Goal: Task Accomplishment & Management: Complete application form

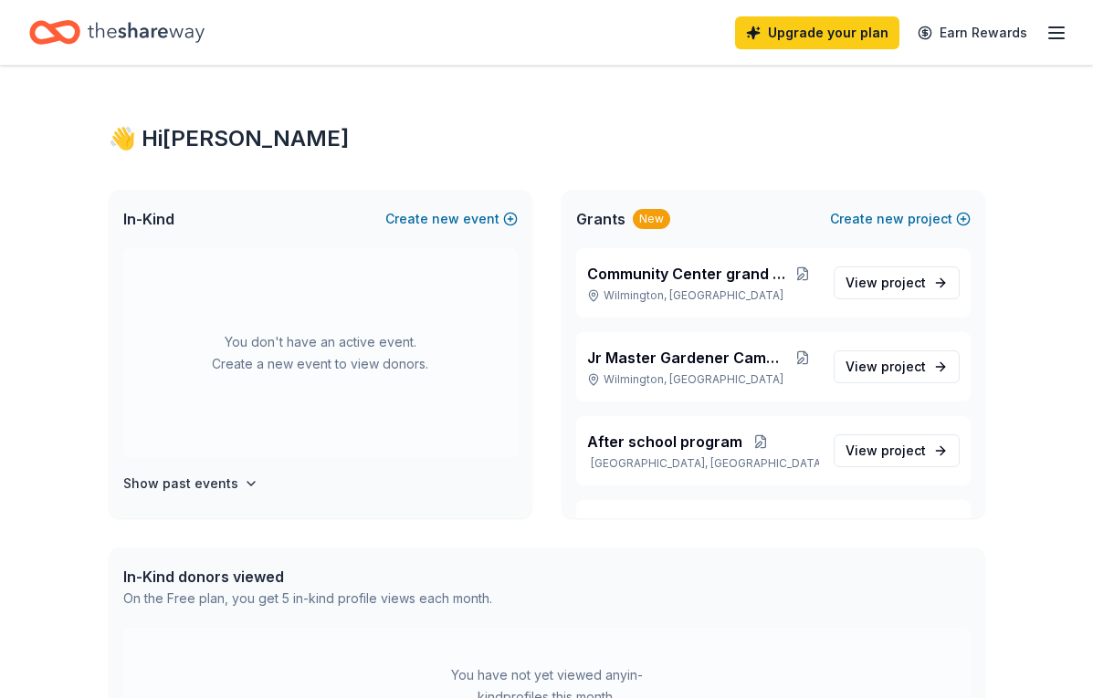
click at [794, 158] on div "👋 Hi [PERSON_NAME] In-Kind Create new event You don't have an active event. Cre…" at bounding box center [546, 581] width 935 height 1030
click at [455, 224] on span "new" at bounding box center [445, 219] width 27 height 22
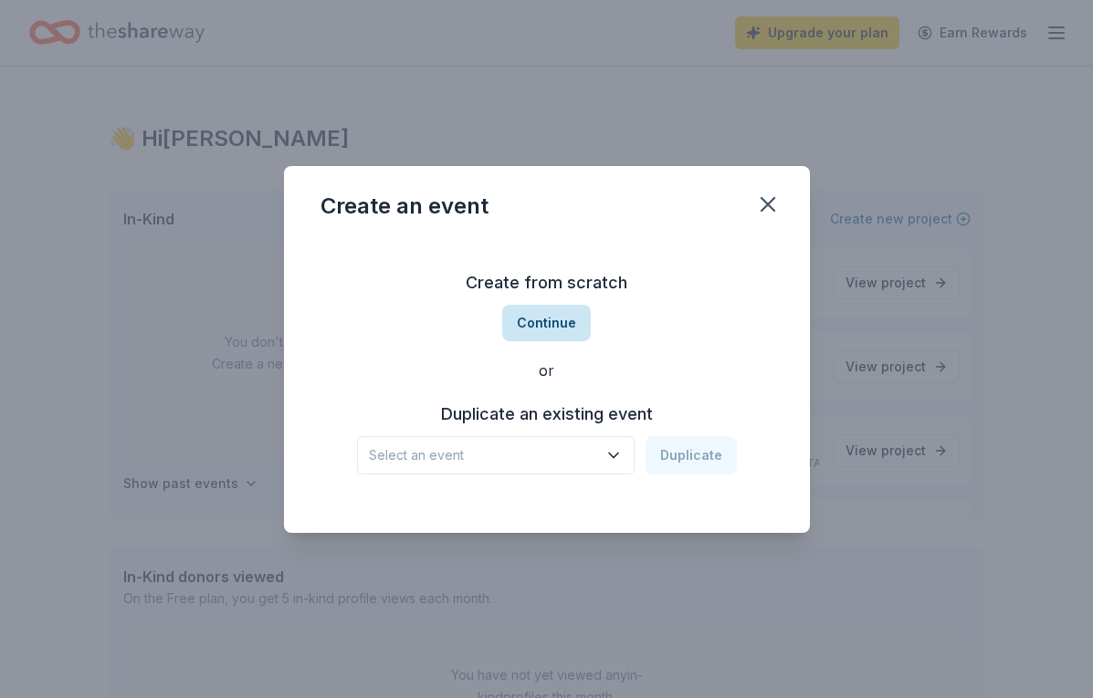
click at [526, 331] on button "Continue" at bounding box center [546, 323] width 89 height 37
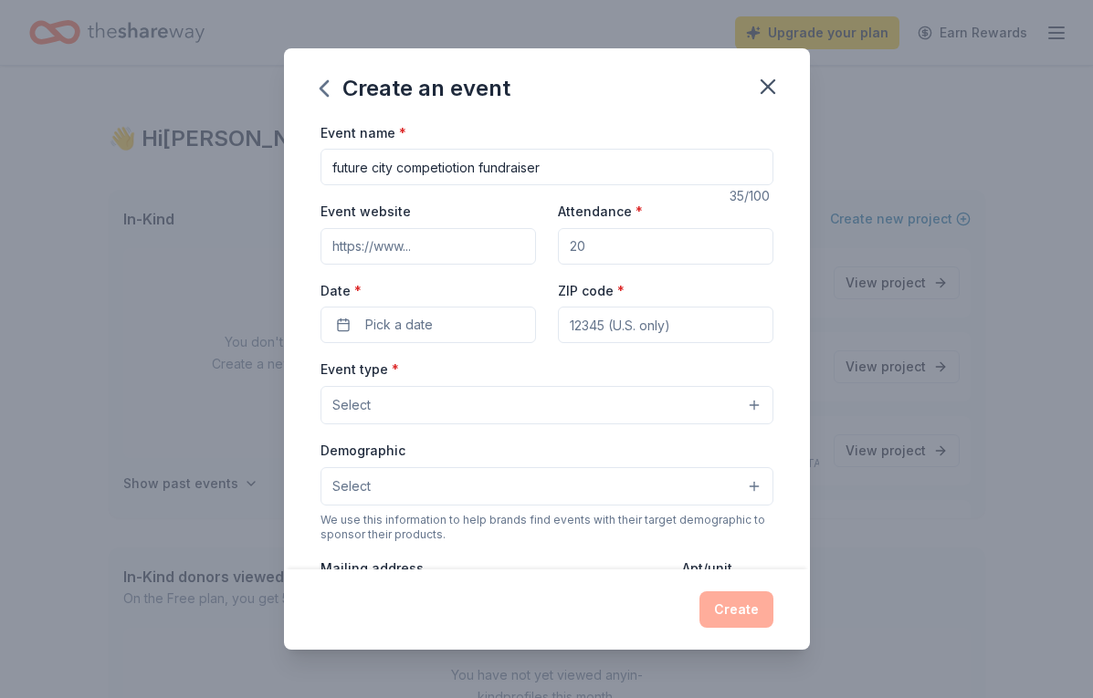
type input "future city competiotion fundraiser"
click at [461, 244] on input "Event website" at bounding box center [427, 246] width 215 height 37
click at [498, 331] on button "Pick a date" at bounding box center [427, 325] width 215 height 37
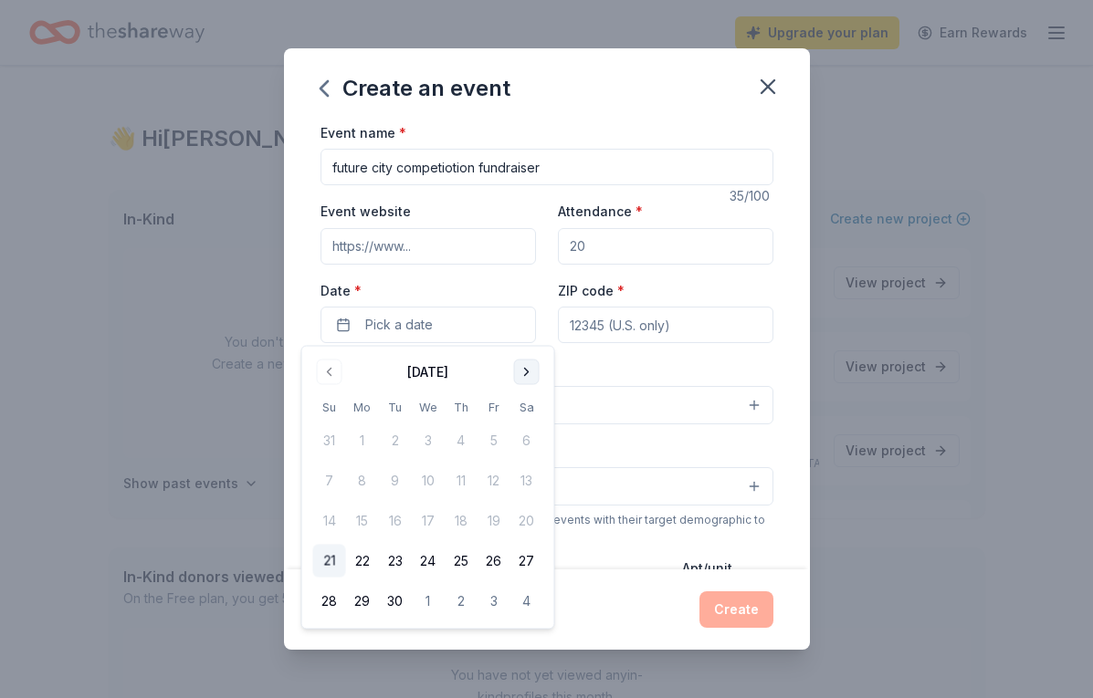
click at [518, 374] on button "Go to next month" at bounding box center [527, 373] width 26 height 26
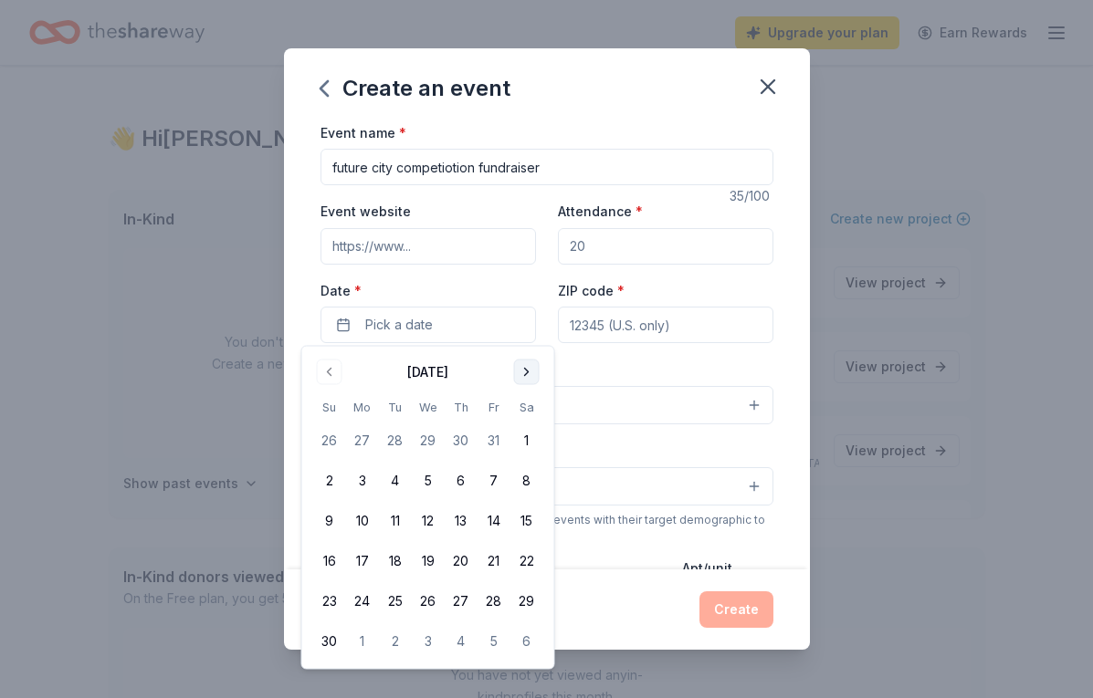
click at [518, 374] on button "Go to next month" at bounding box center [527, 373] width 26 height 26
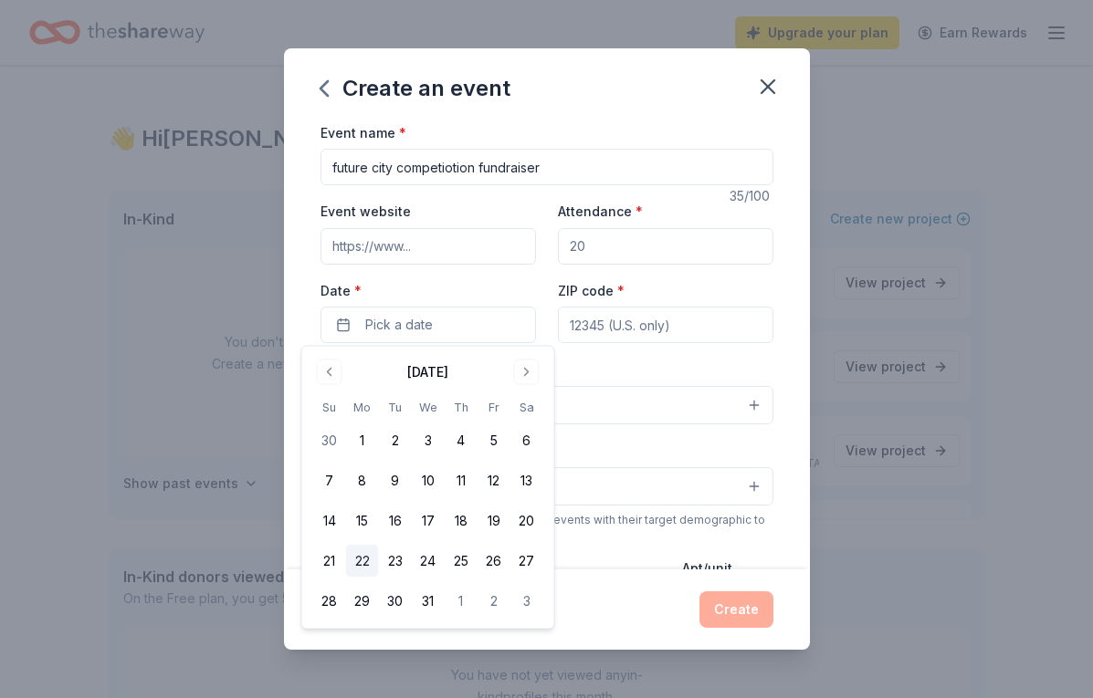
click at [358, 566] on button "22" at bounding box center [362, 561] width 33 height 33
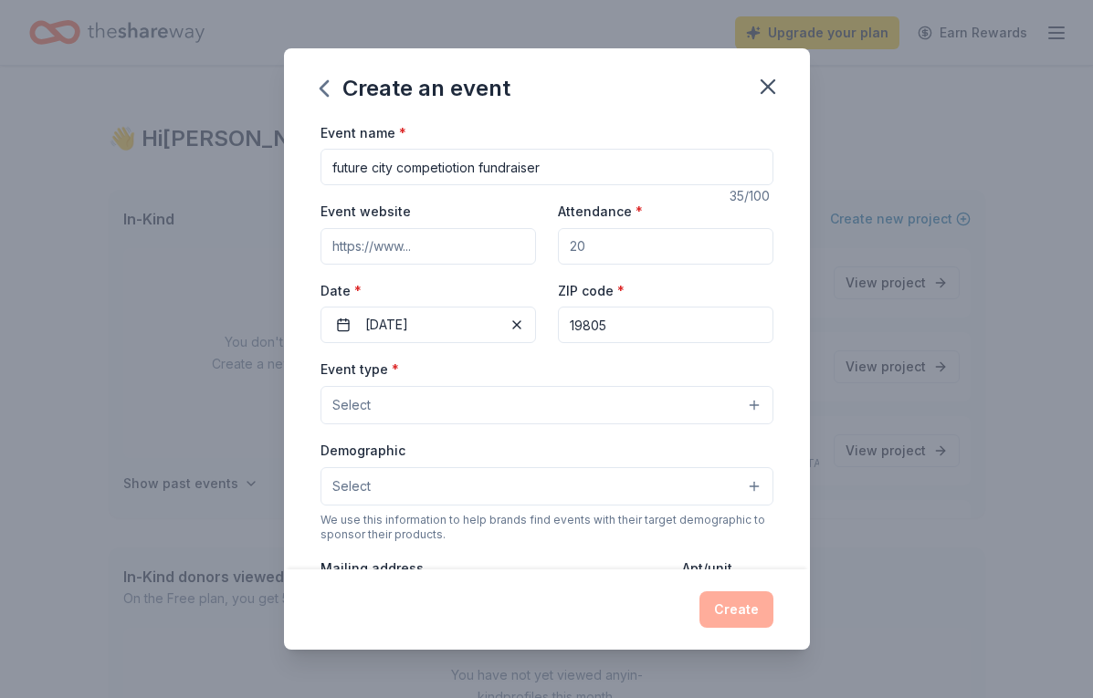
type input "19805"
click at [585, 247] on input "Attendance *" at bounding box center [665, 246] width 215 height 37
type input "20"
click at [471, 416] on button "Select" at bounding box center [546, 405] width 453 height 38
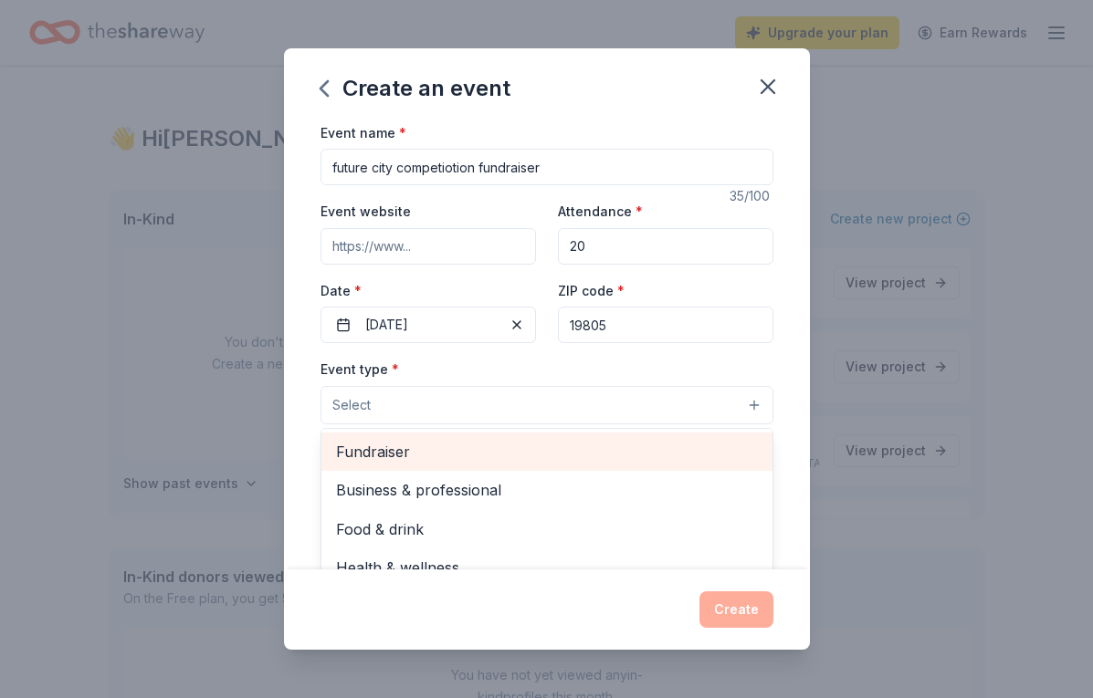
click at [433, 459] on span "Fundraiser" at bounding box center [547, 452] width 422 height 24
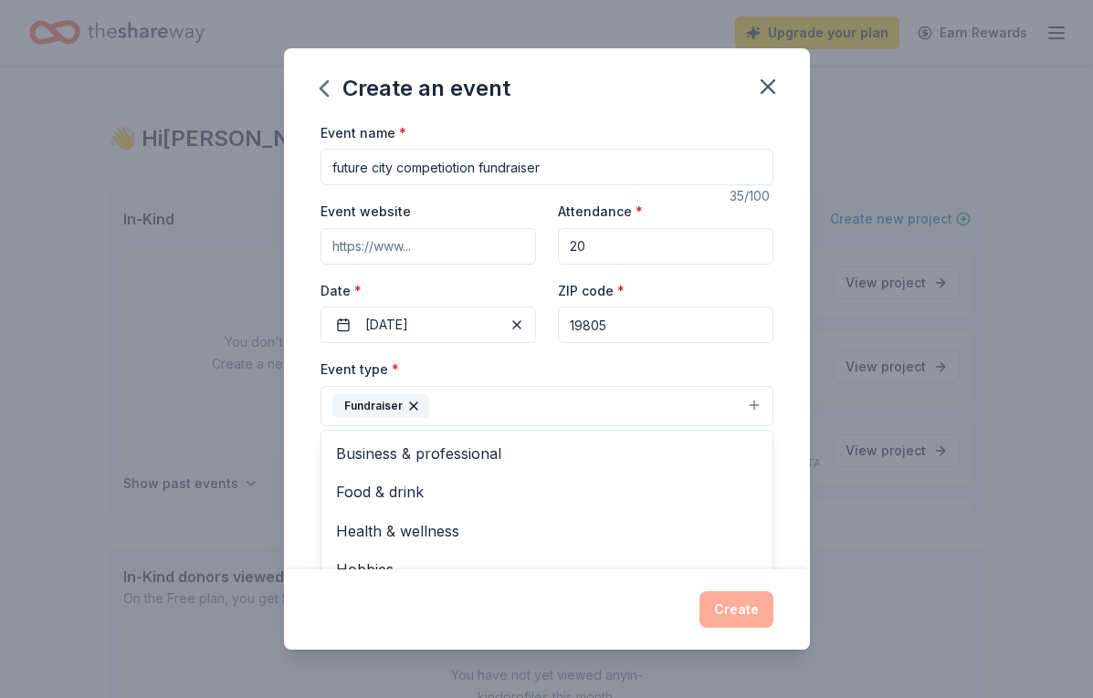
click at [502, 373] on div "Event type * Fundraiser Business & professional Food & drink Health & wellness …" at bounding box center [546, 392] width 453 height 68
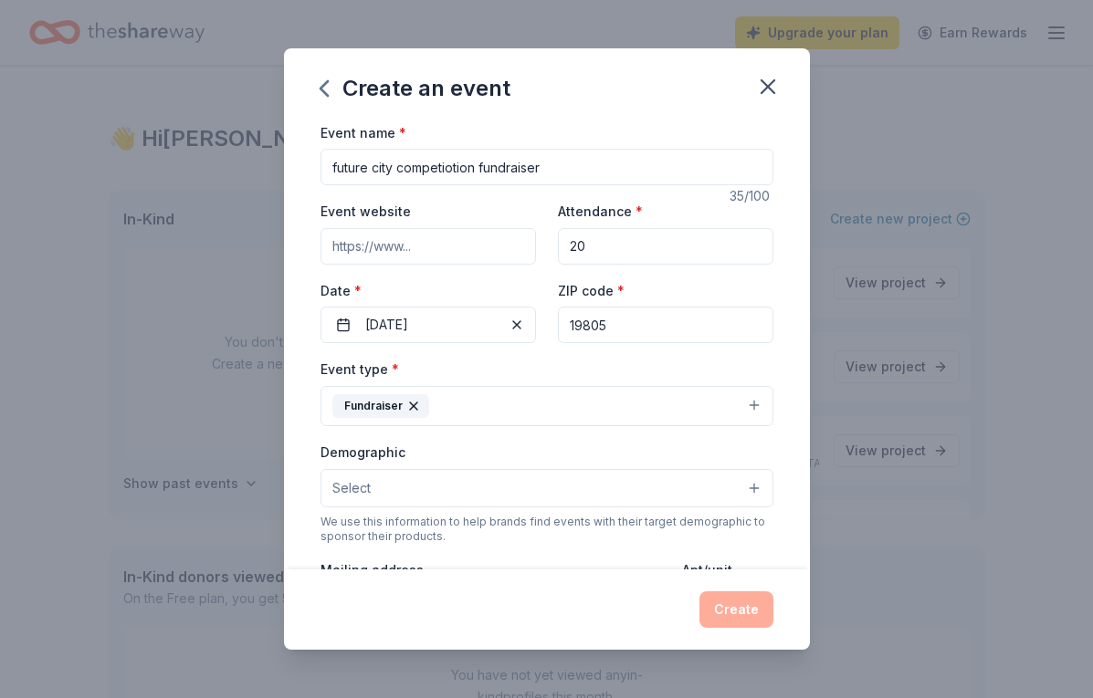
click at [558, 490] on button "Select" at bounding box center [546, 488] width 453 height 38
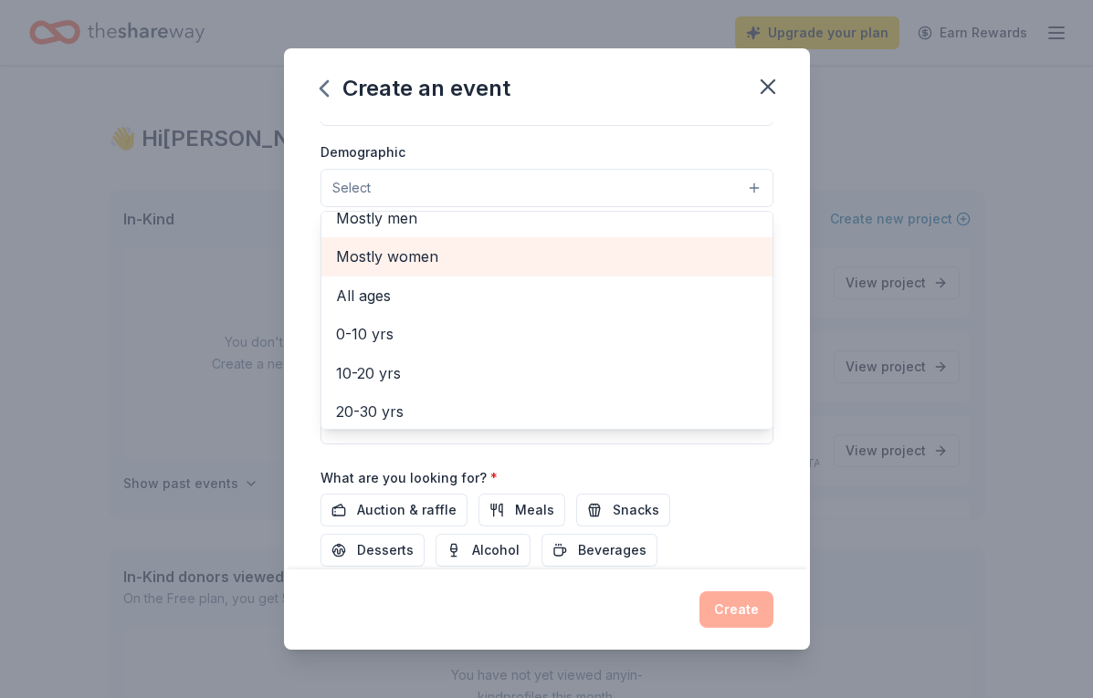
scroll to position [73, 0]
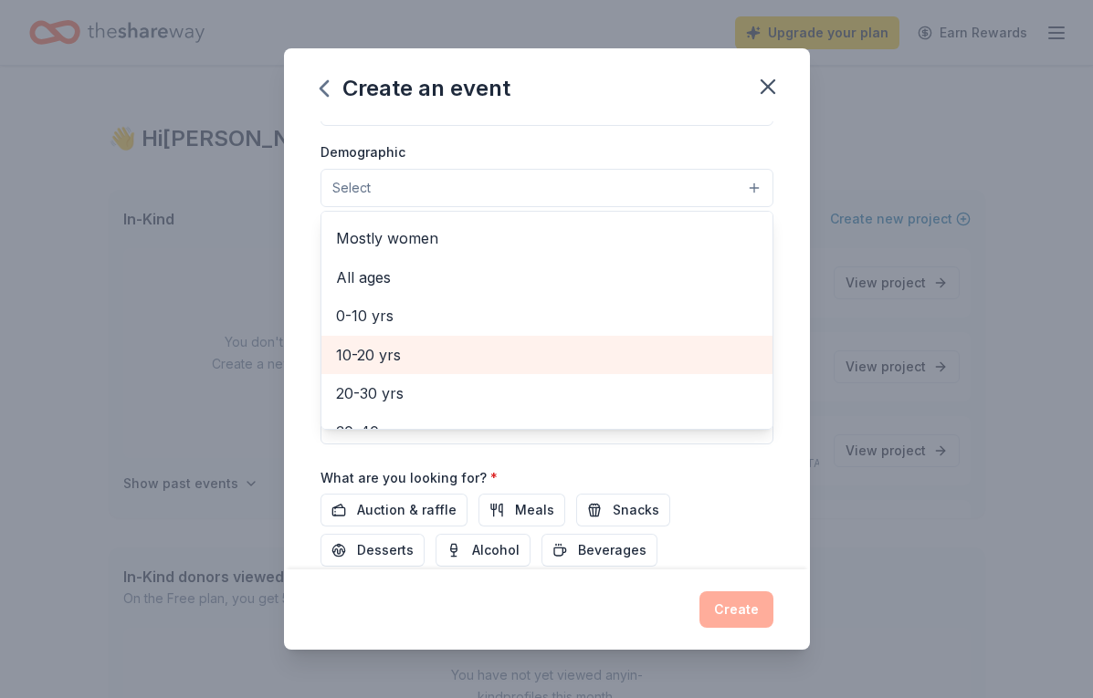
click at [510, 349] on span "10-20 yrs" at bounding box center [547, 355] width 422 height 24
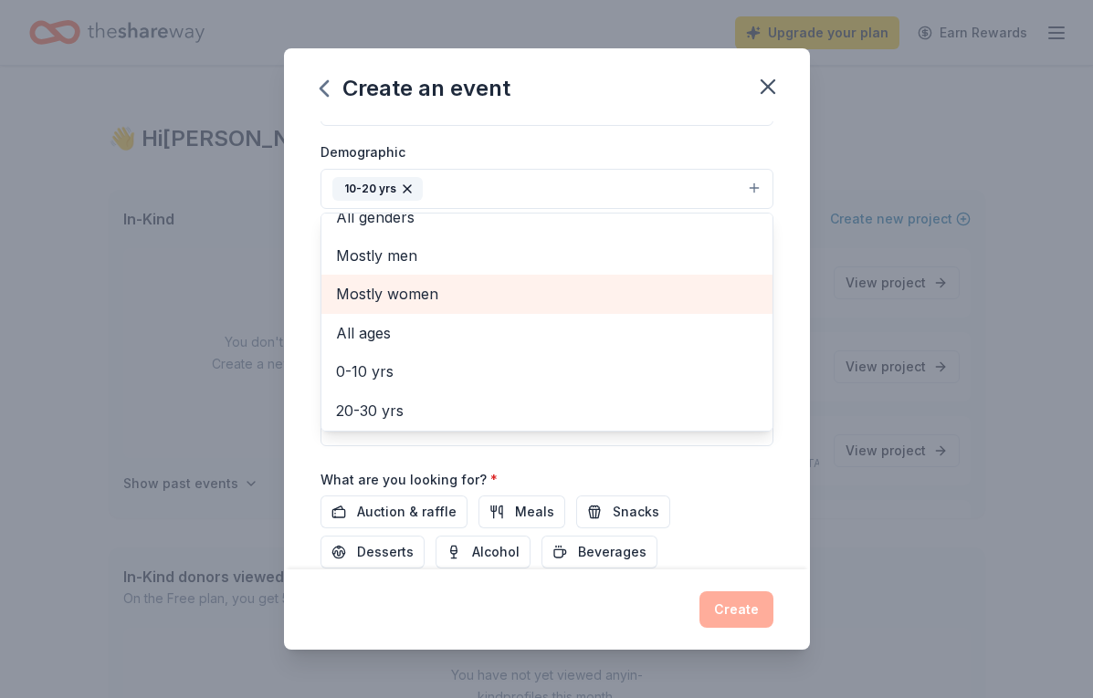
scroll to position [0, 0]
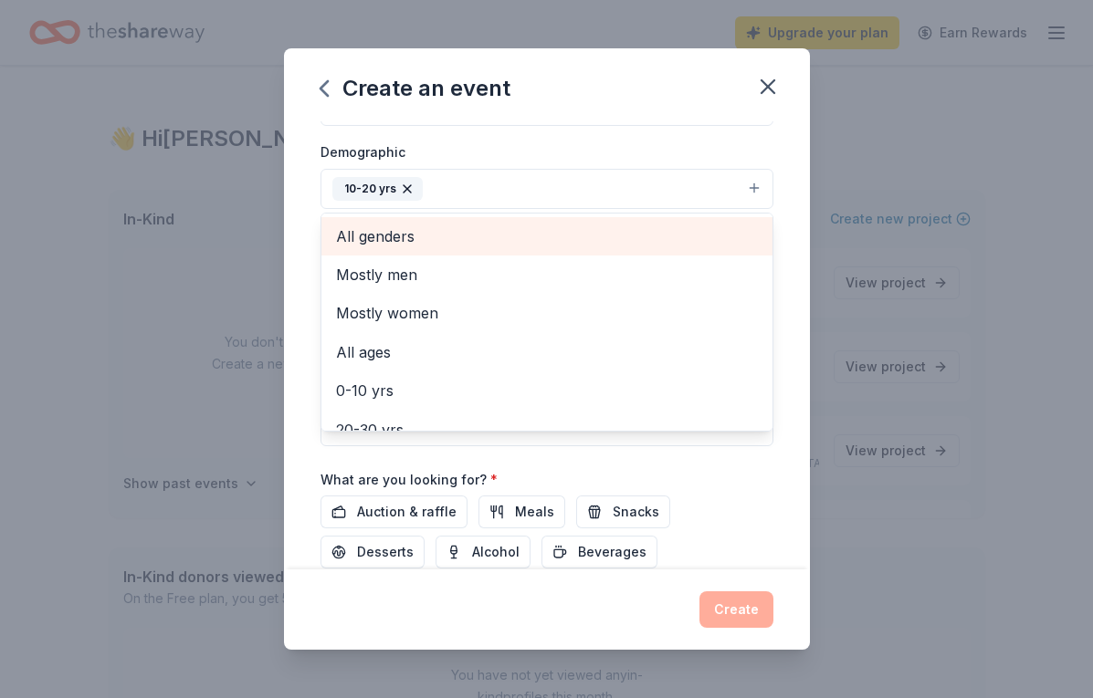
click at [485, 238] on span "All genders" at bounding box center [547, 237] width 422 height 24
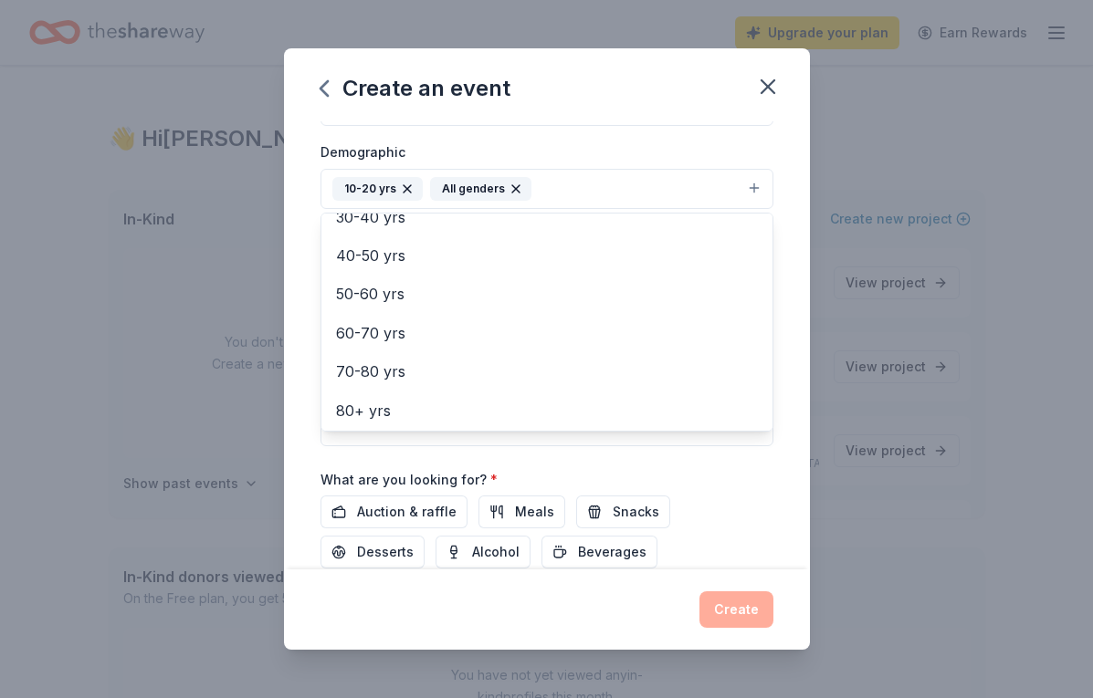
scroll to position [212, 0]
click at [611, 147] on div "Demographic 10-20 yrs All genders Mostly men Mostly women All ages 0-10 yrs 20-…" at bounding box center [546, 175] width 453 height 68
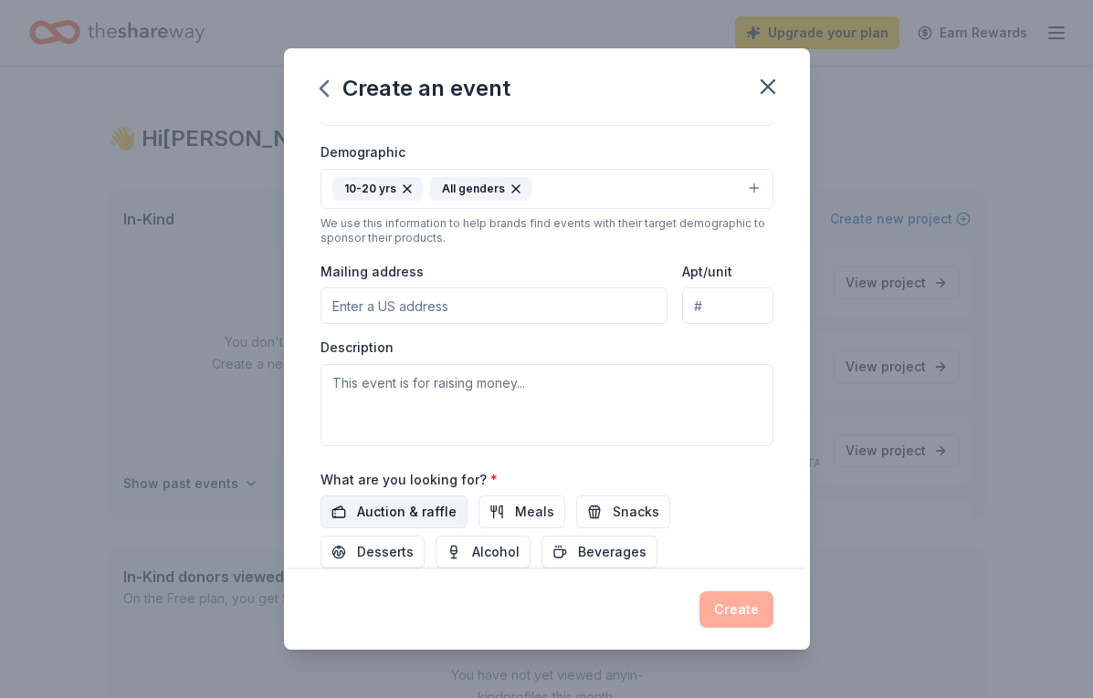
click at [456, 509] on button "Auction & raffle" at bounding box center [393, 512] width 147 height 33
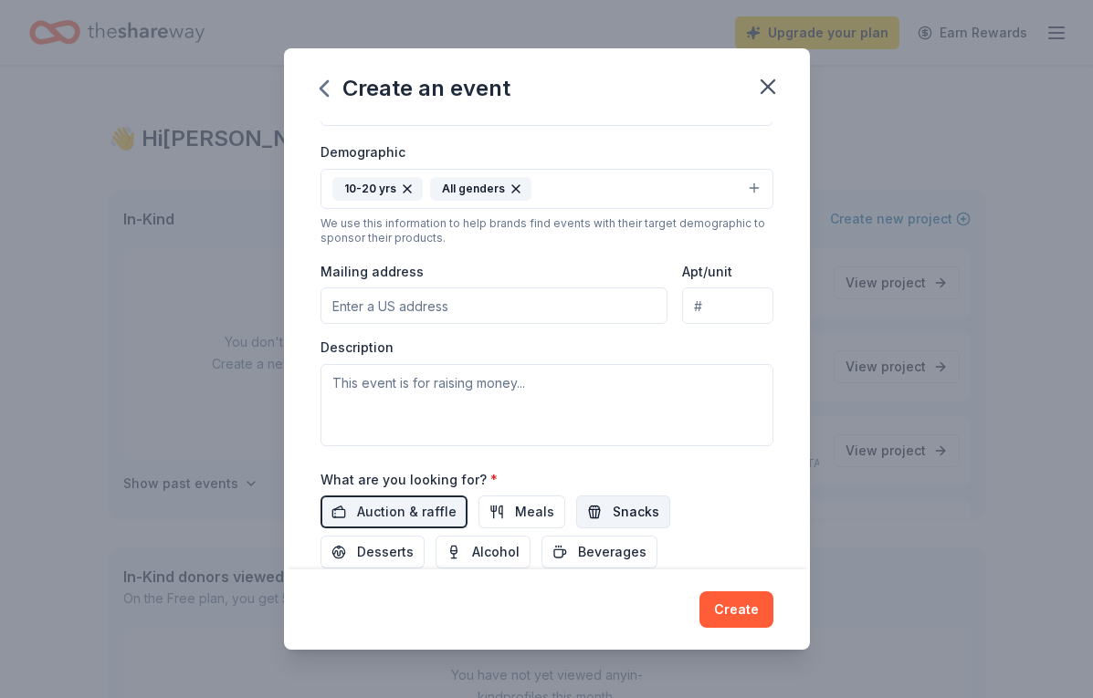
click at [598, 510] on button "Snacks" at bounding box center [623, 512] width 94 height 33
click at [578, 541] on span "Beverages" at bounding box center [612, 552] width 68 height 22
click at [528, 513] on span "Meals" at bounding box center [534, 512] width 39 height 22
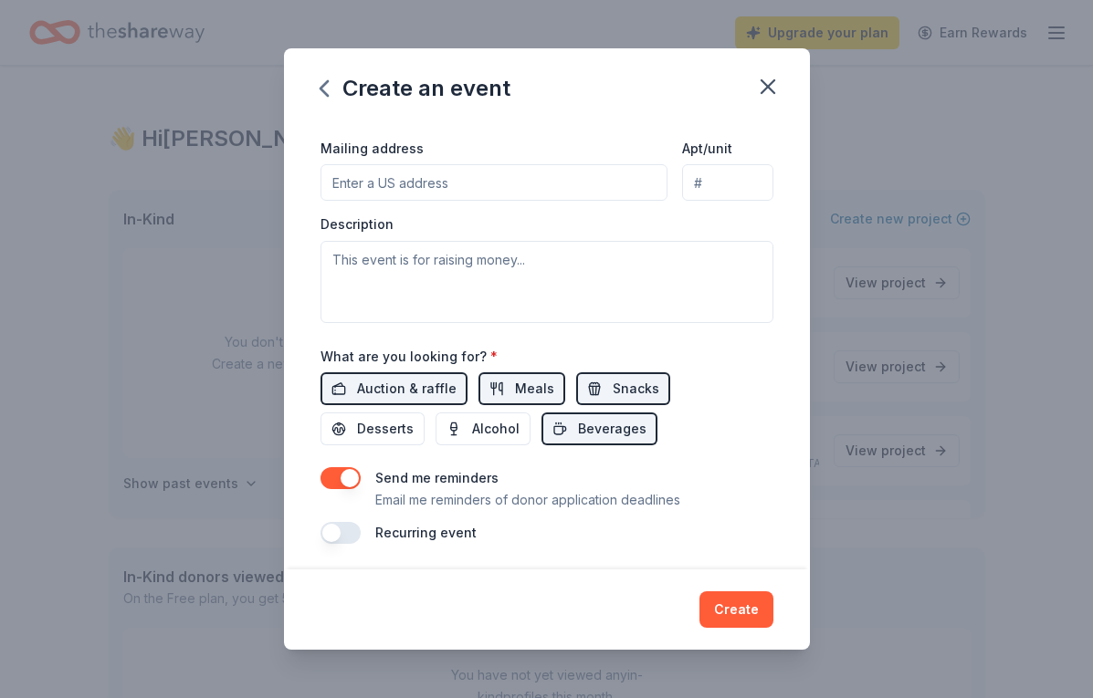
scroll to position [423, 0]
click at [719, 602] on button "Create" at bounding box center [736, 610] width 74 height 37
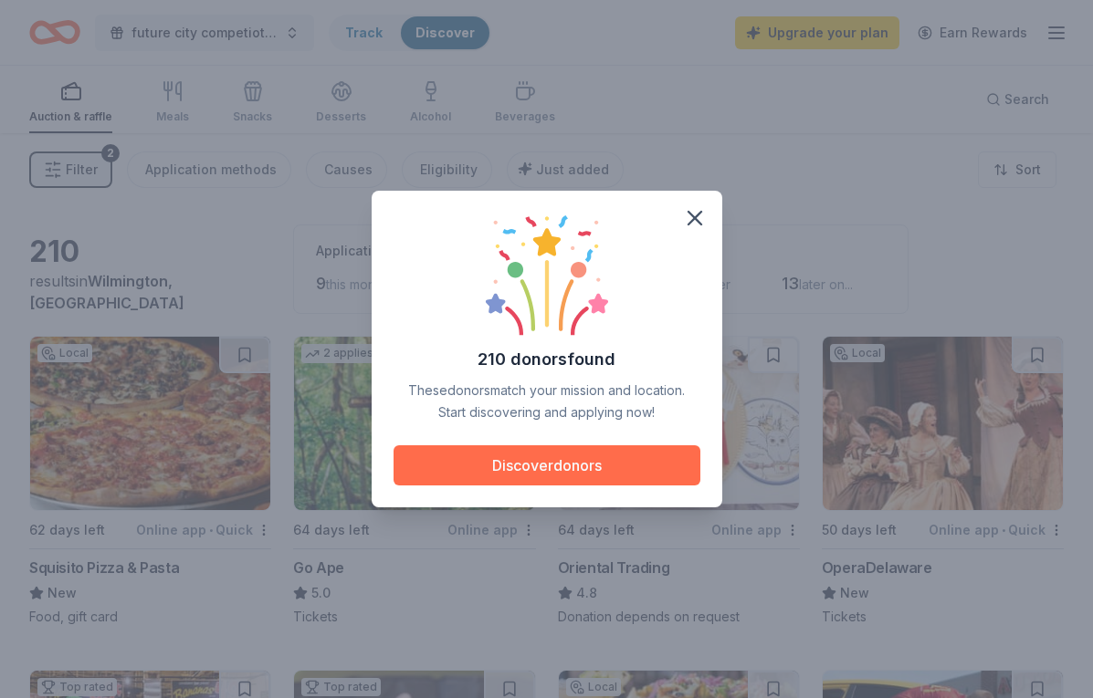
click at [624, 479] on button "Discover donors" at bounding box center [547, 466] width 307 height 40
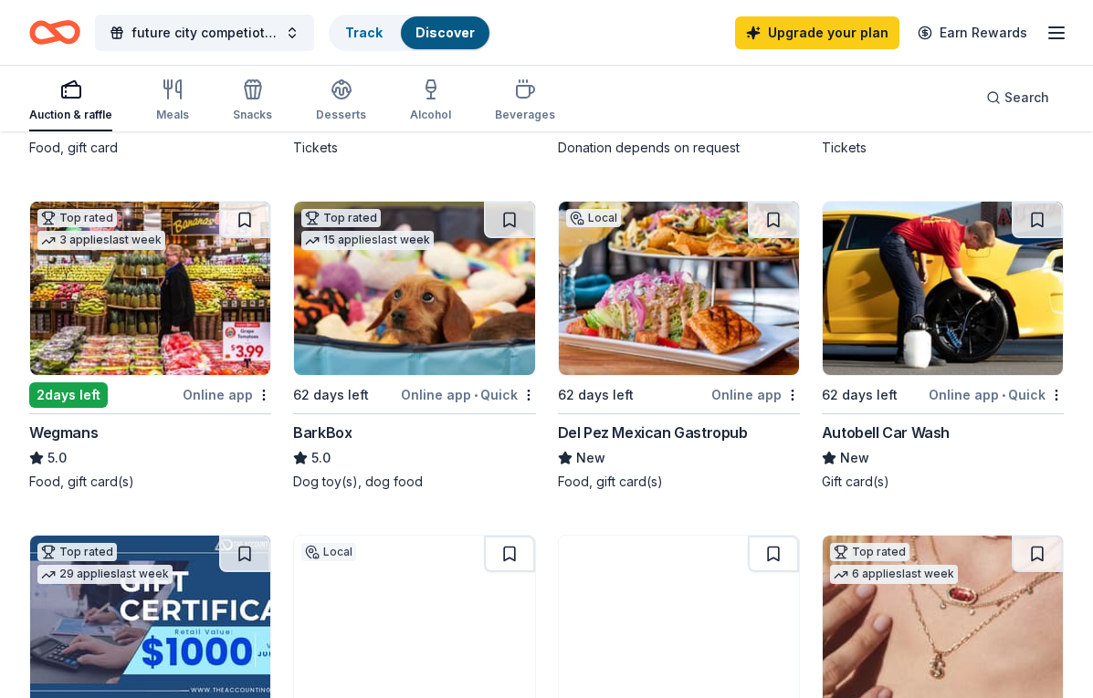
scroll to position [471, 0]
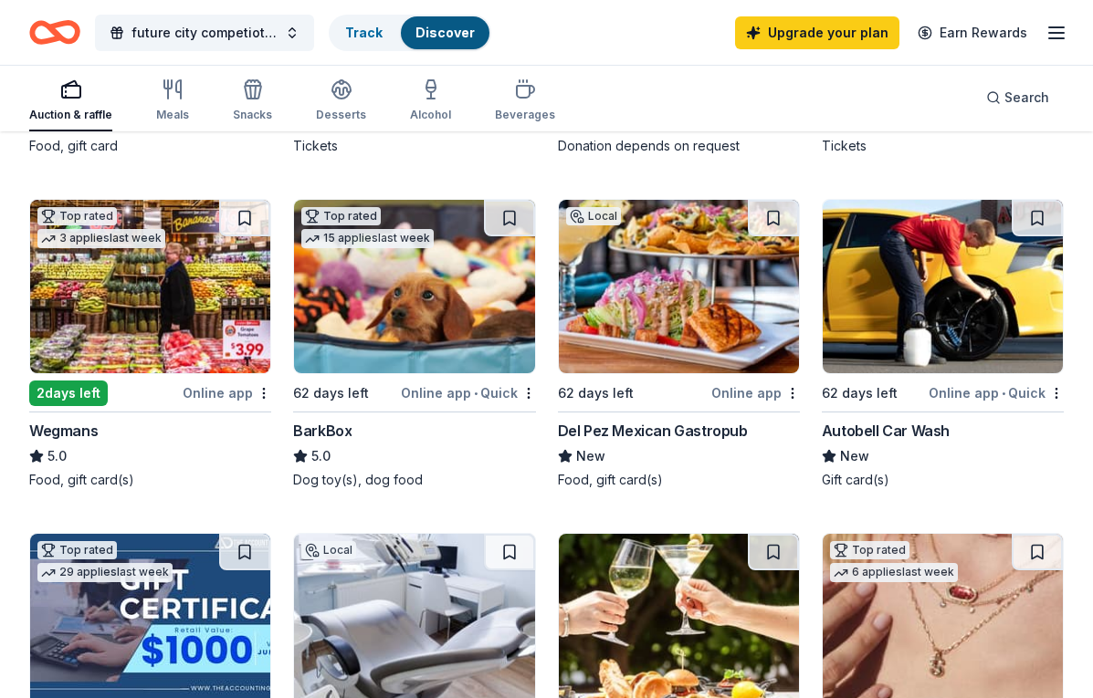
click at [173, 307] on img at bounding box center [150, 286] width 240 height 173
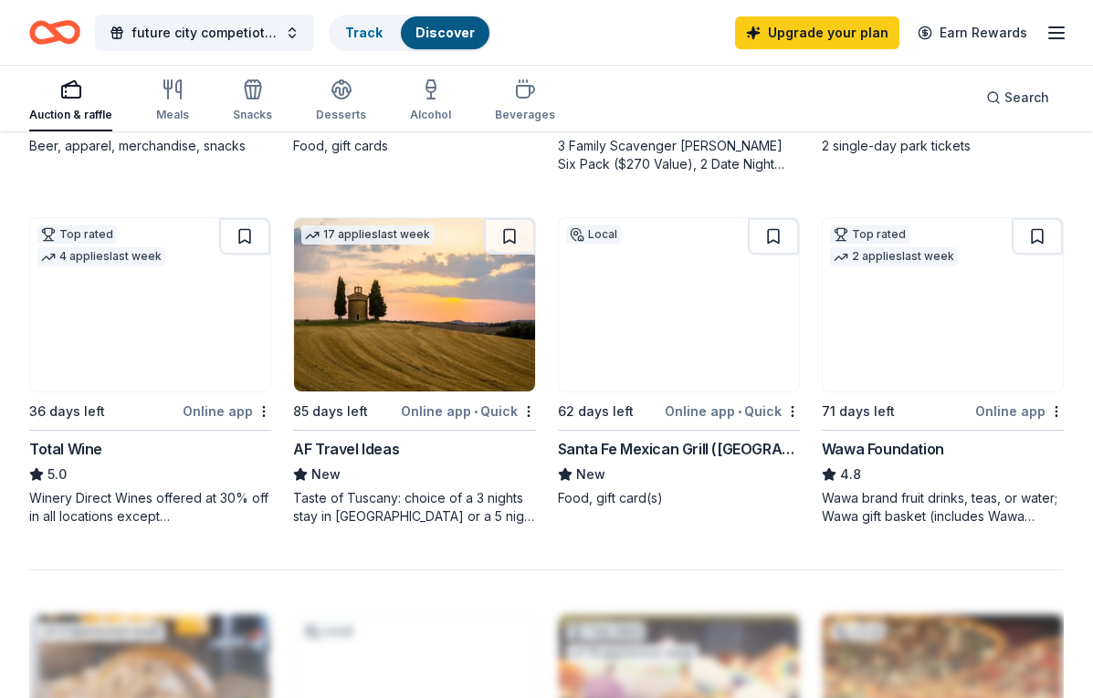
scroll to position [1493, 0]
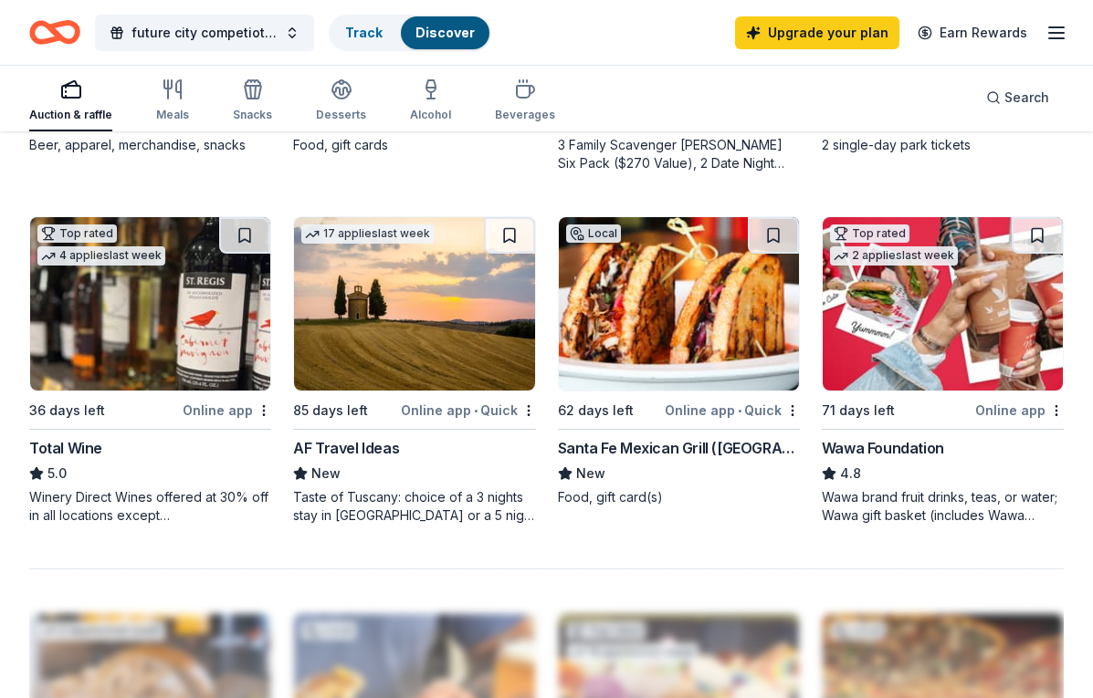
click at [622, 338] on img at bounding box center [679, 303] width 240 height 173
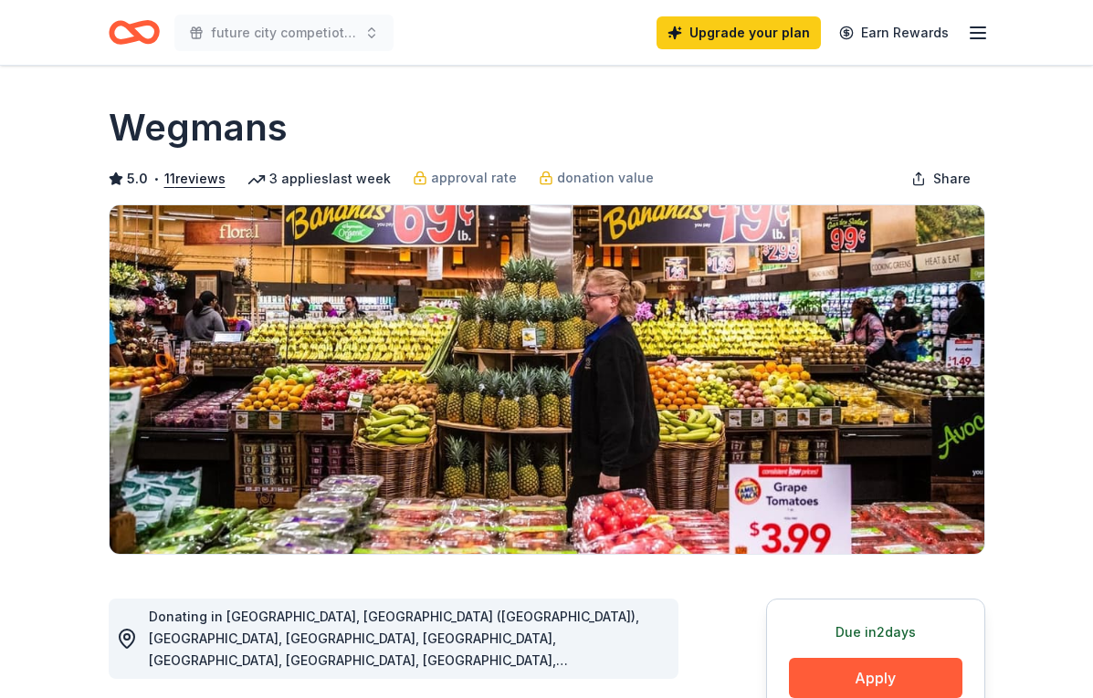
click at [825, 114] on div "Wegmans" at bounding box center [547, 127] width 876 height 51
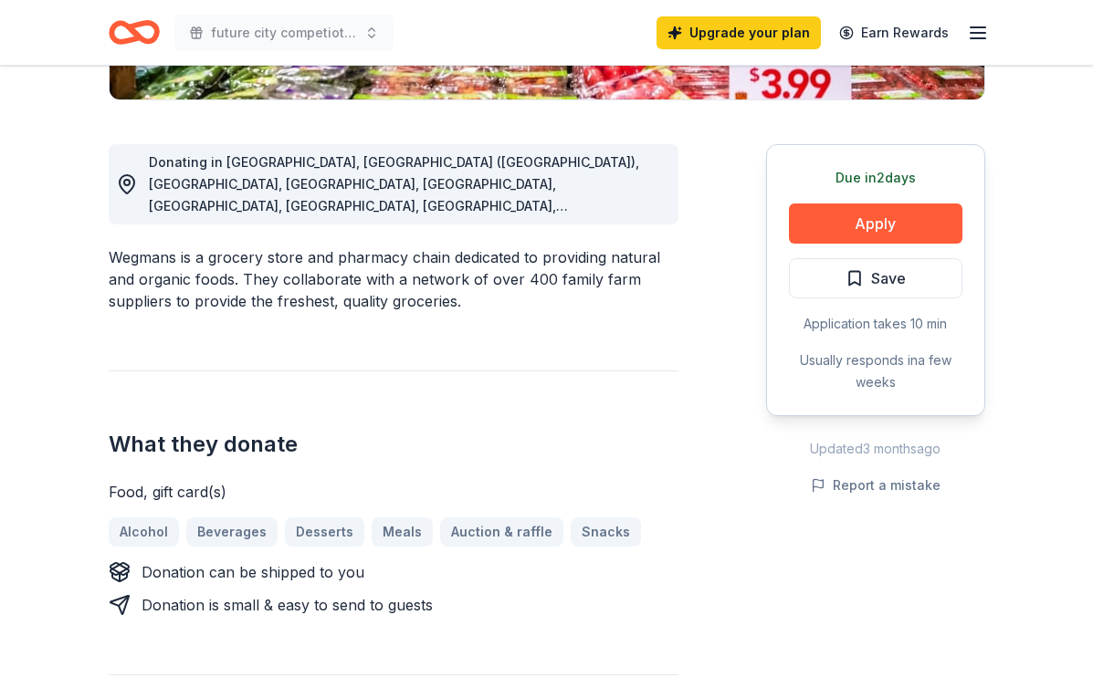
scroll to position [443, 0]
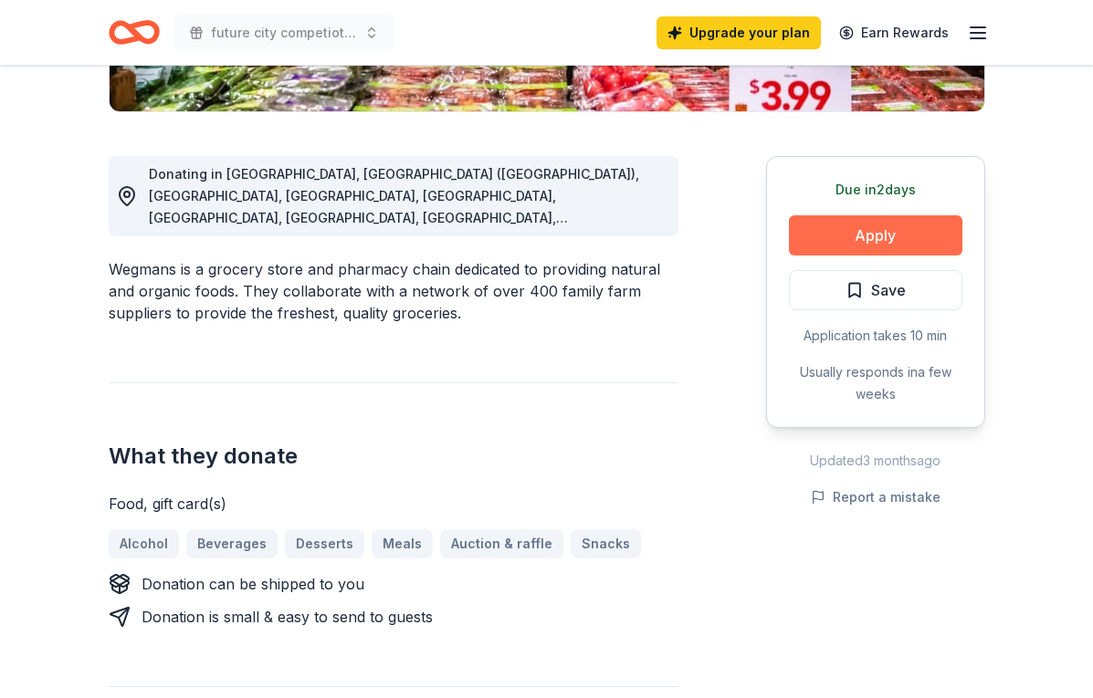
click at [824, 223] on button "Apply" at bounding box center [875, 235] width 173 height 40
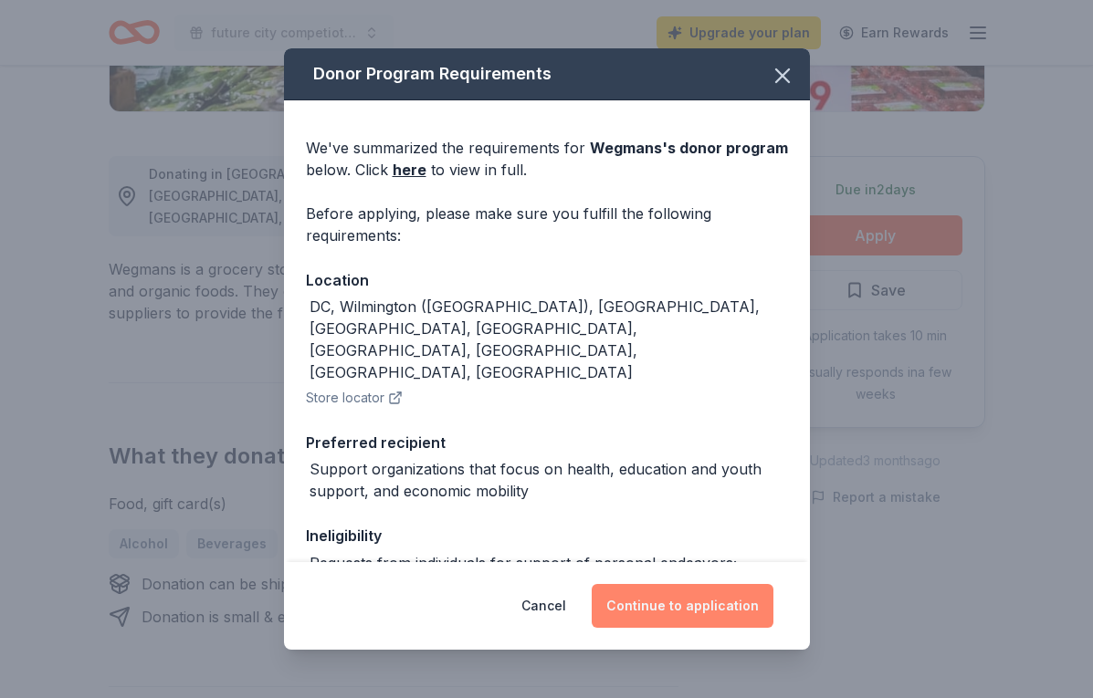
click at [653, 600] on button "Continue to application" at bounding box center [683, 606] width 182 height 44
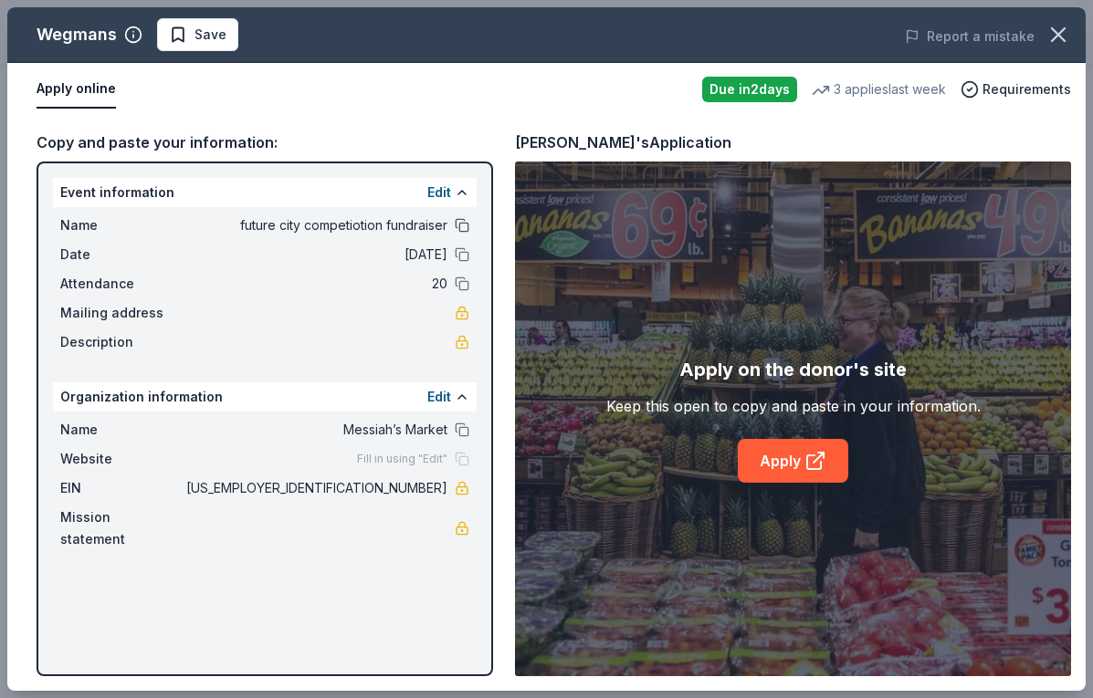
click at [467, 227] on button at bounding box center [462, 225] width 15 height 15
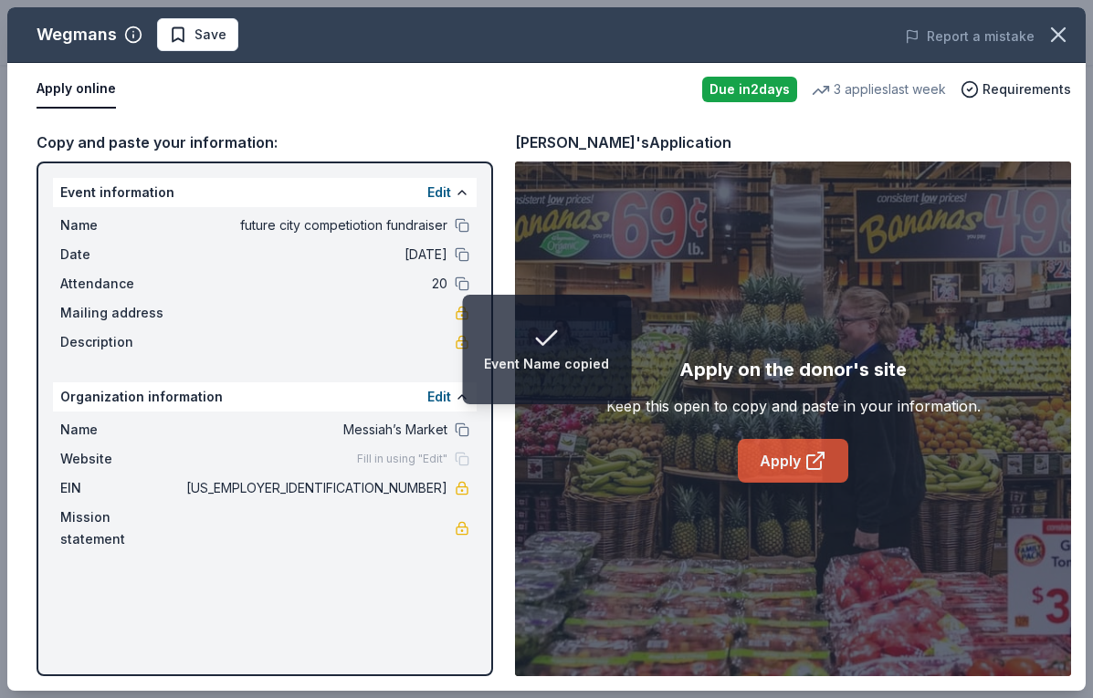
click at [776, 465] on link "Apply" at bounding box center [793, 461] width 110 height 44
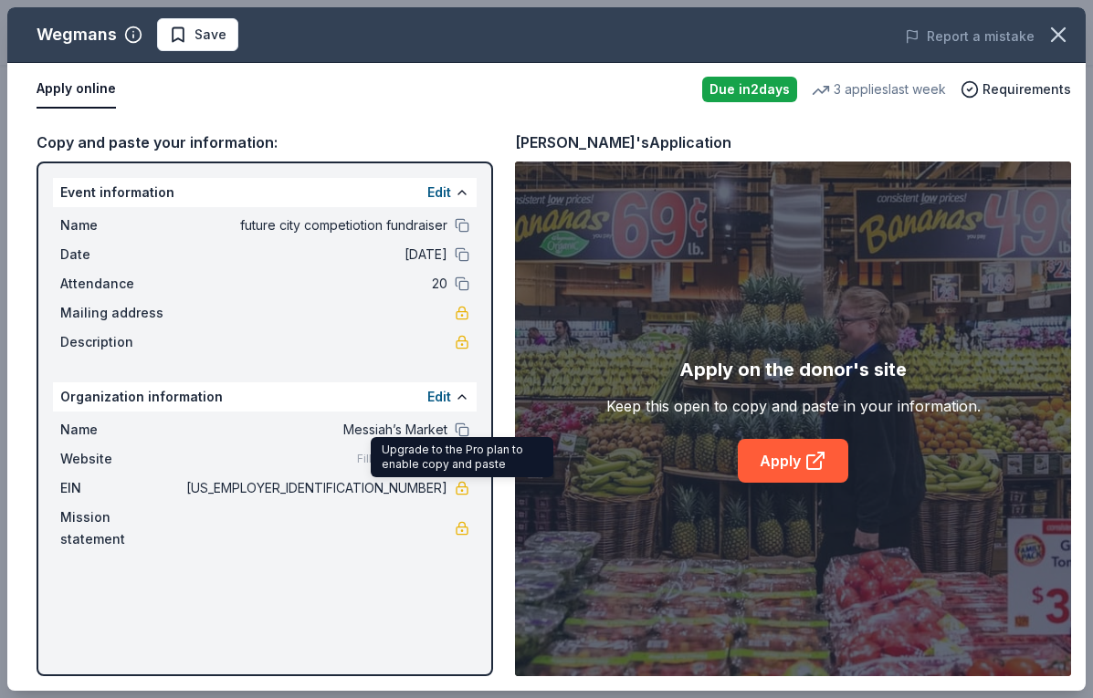
drag, startPoint x: 372, startPoint y: 489, endPoint x: 452, endPoint y: 488, distance: 80.3
click at [452, 488] on div "EIN [US_EMPLOYER_IDENTIFICATION_NUMBER]" at bounding box center [264, 488] width 409 height 22
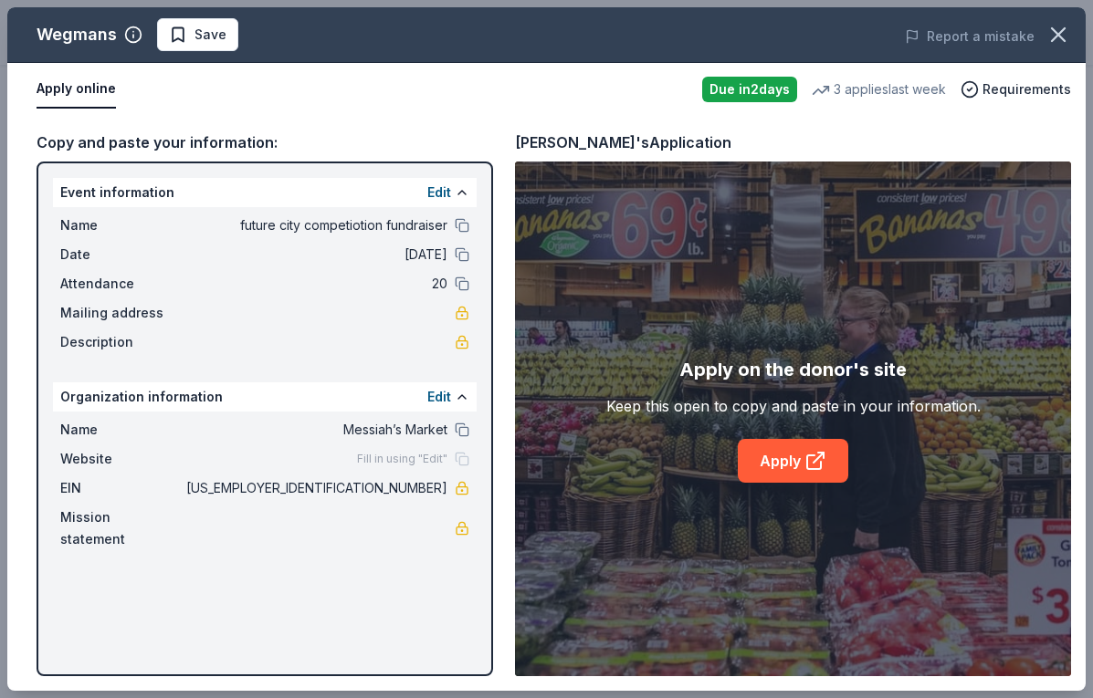
click at [423, 490] on span "[US_EMPLOYER_IDENTIFICATION_NUMBER]" at bounding box center [315, 488] width 265 height 22
drag, startPoint x: 446, startPoint y: 489, endPoint x: 373, endPoint y: 489, distance: 73.0
click at [373, 489] on span "[US_EMPLOYER_IDENTIFICATION_NUMBER]" at bounding box center [315, 488] width 265 height 22
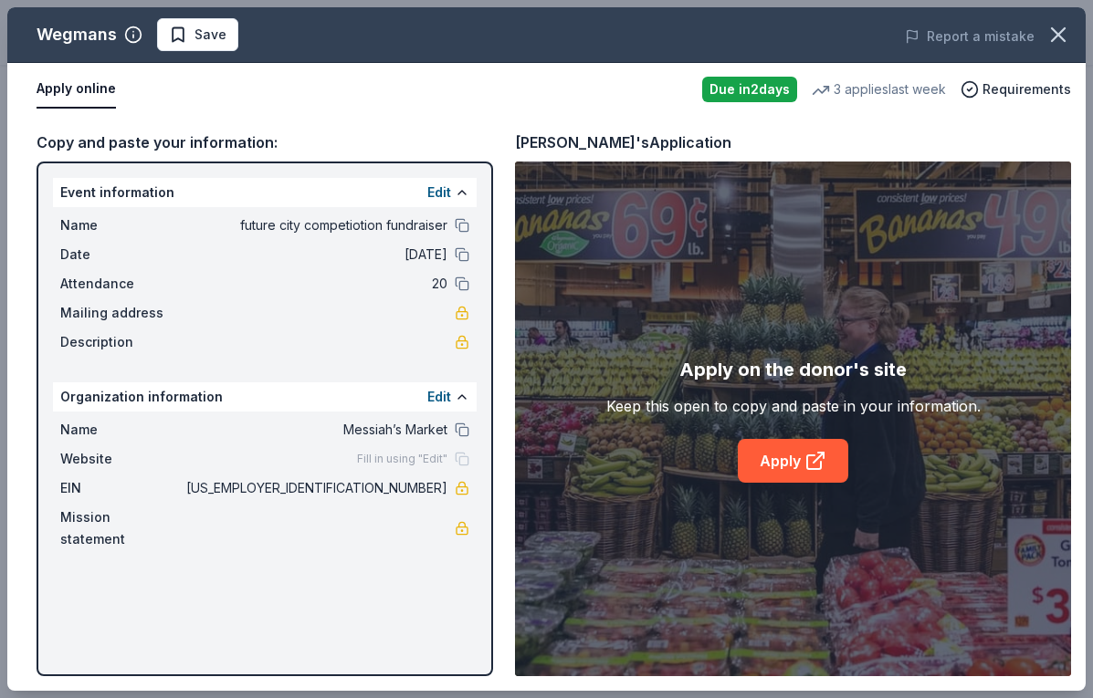
drag, startPoint x: 373, startPoint y: 489, endPoint x: 455, endPoint y: 495, distance: 81.4
click at [456, 494] on div "EIN [US_EMPLOYER_IDENTIFICATION_NUMBER]" at bounding box center [264, 488] width 409 height 22
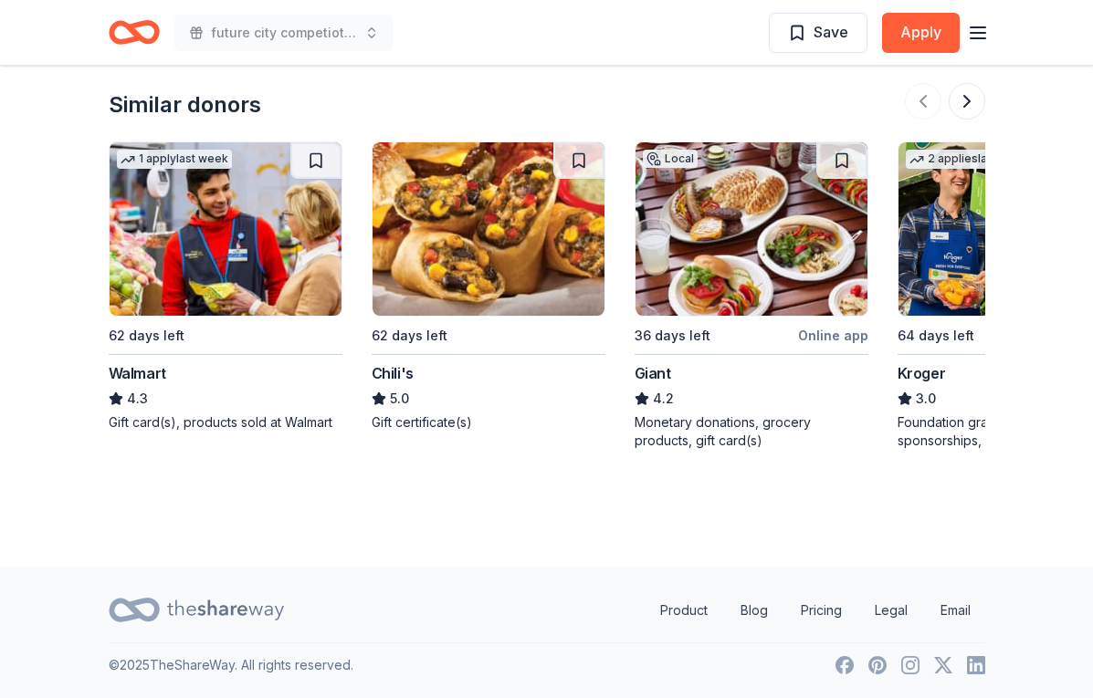
scroll to position [1700, 0]
